Goal: Find specific page/section: Find specific page/section

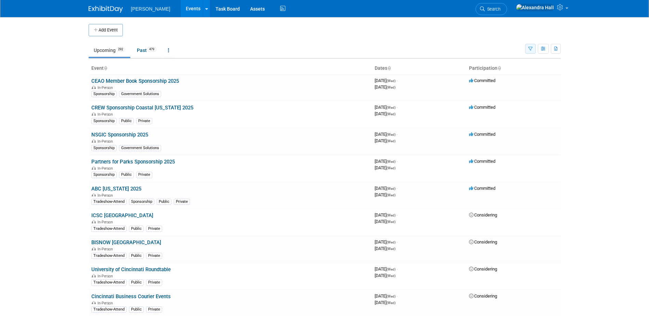
click at [530, 52] on button "button" at bounding box center [530, 49] width 11 height 10
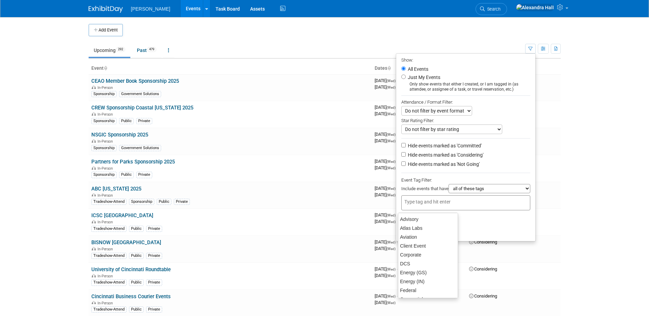
click at [439, 204] on input "text" at bounding box center [431, 201] width 55 height 7
type input "gs apa"
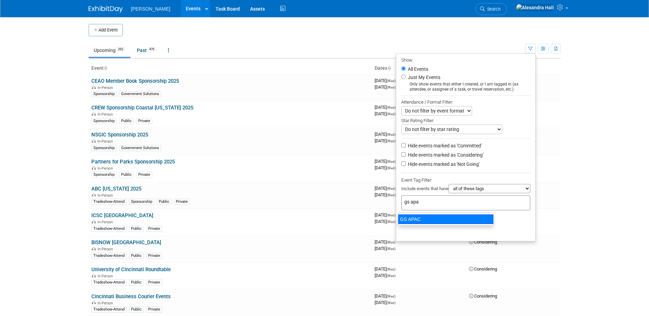
click at [426, 219] on div "GS APAC" at bounding box center [446, 219] width 96 height 10
type input "GS APAC"
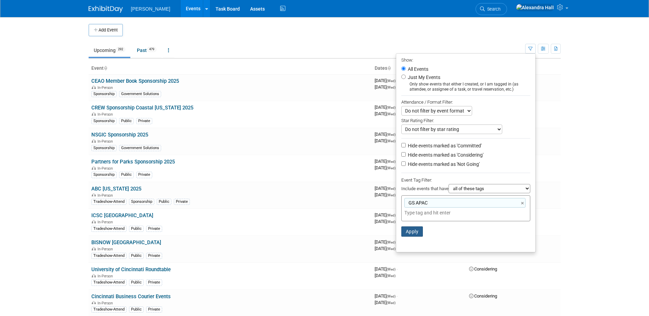
click at [408, 234] on button "Apply" at bounding box center [412, 231] width 22 height 10
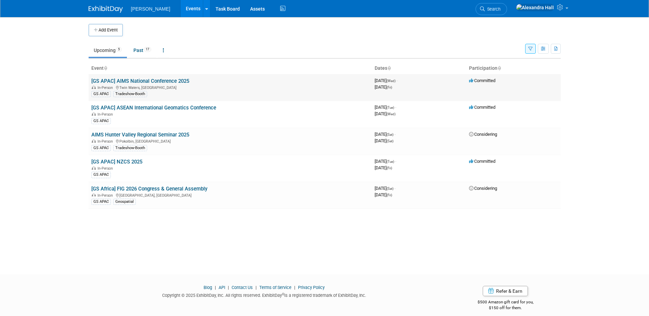
click at [166, 79] on link "[GS APAC] AIMS National Conference 2025" at bounding box center [140, 81] width 98 height 6
click at [162, 106] on link "[GS APAC] ASEAN International Geomatics Conference" at bounding box center [153, 108] width 125 height 6
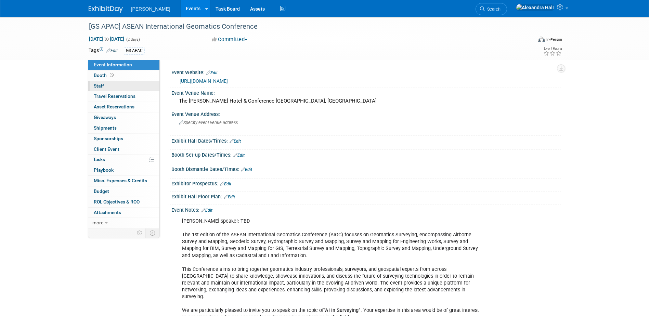
click at [111, 82] on link "0 Staff 0" at bounding box center [123, 86] width 71 height 10
